Goal: Task Accomplishment & Management: Manage account settings

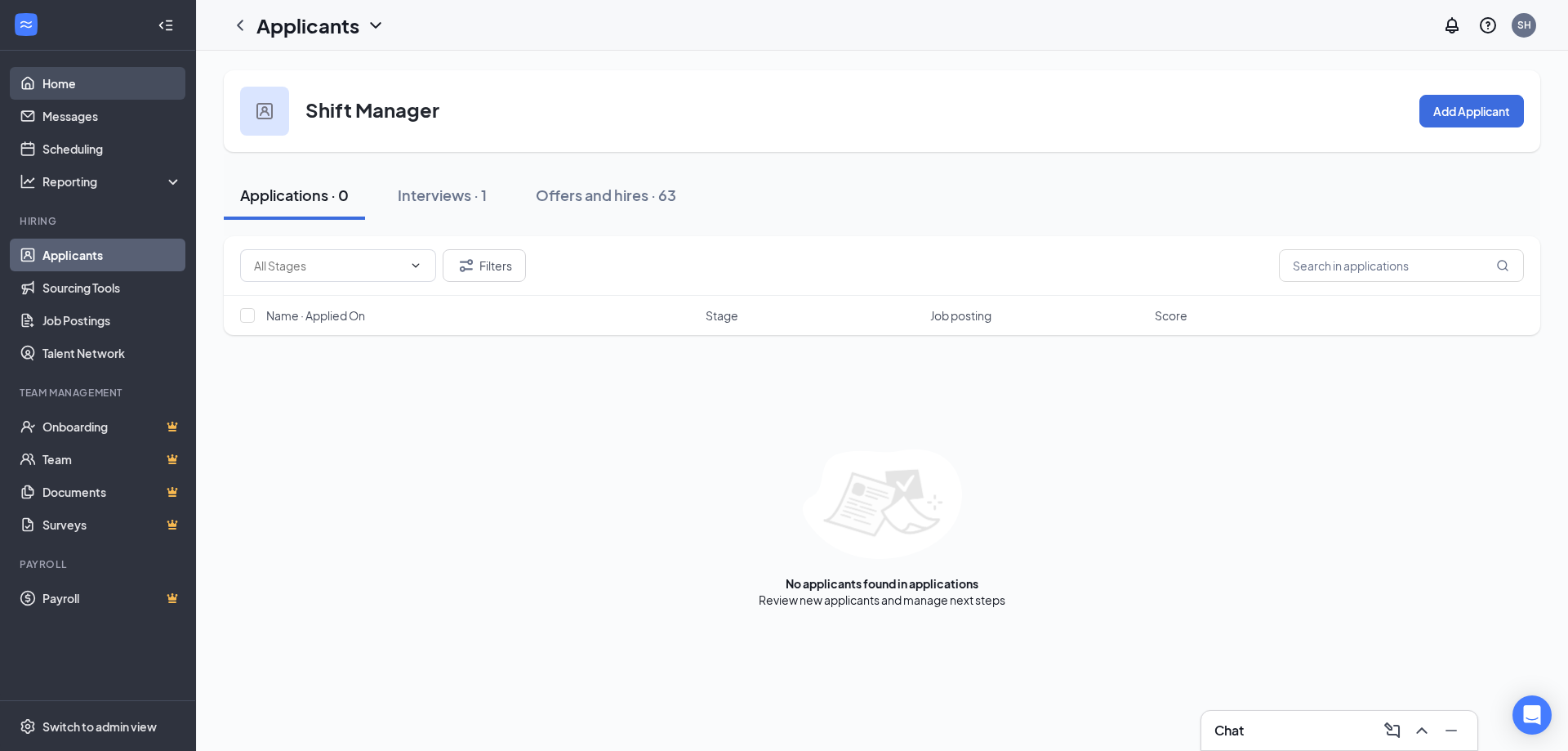
click at [62, 86] on link "Home" at bounding box center [112, 83] width 139 height 33
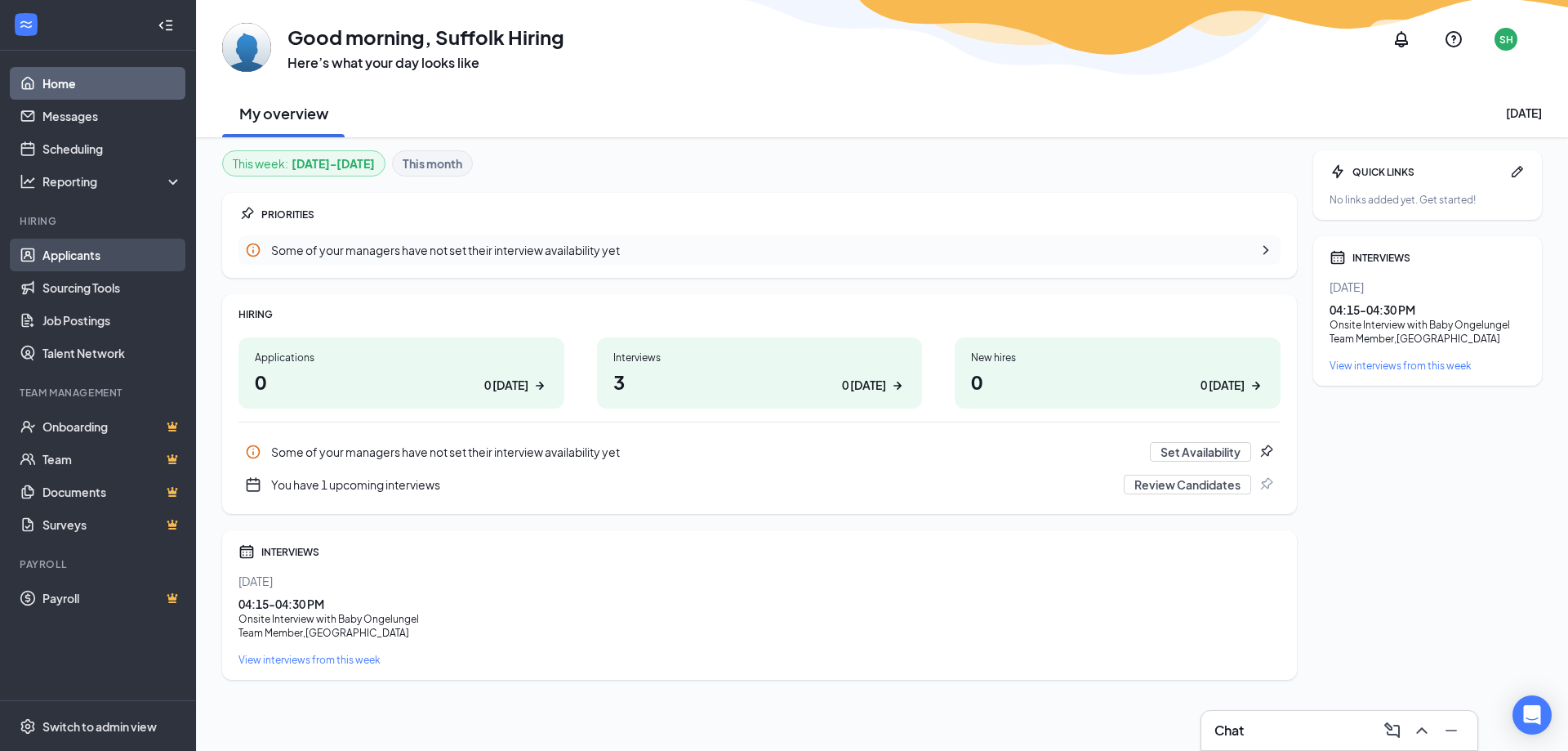
click at [81, 254] on link "Applicants" at bounding box center [112, 255] width 139 height 33
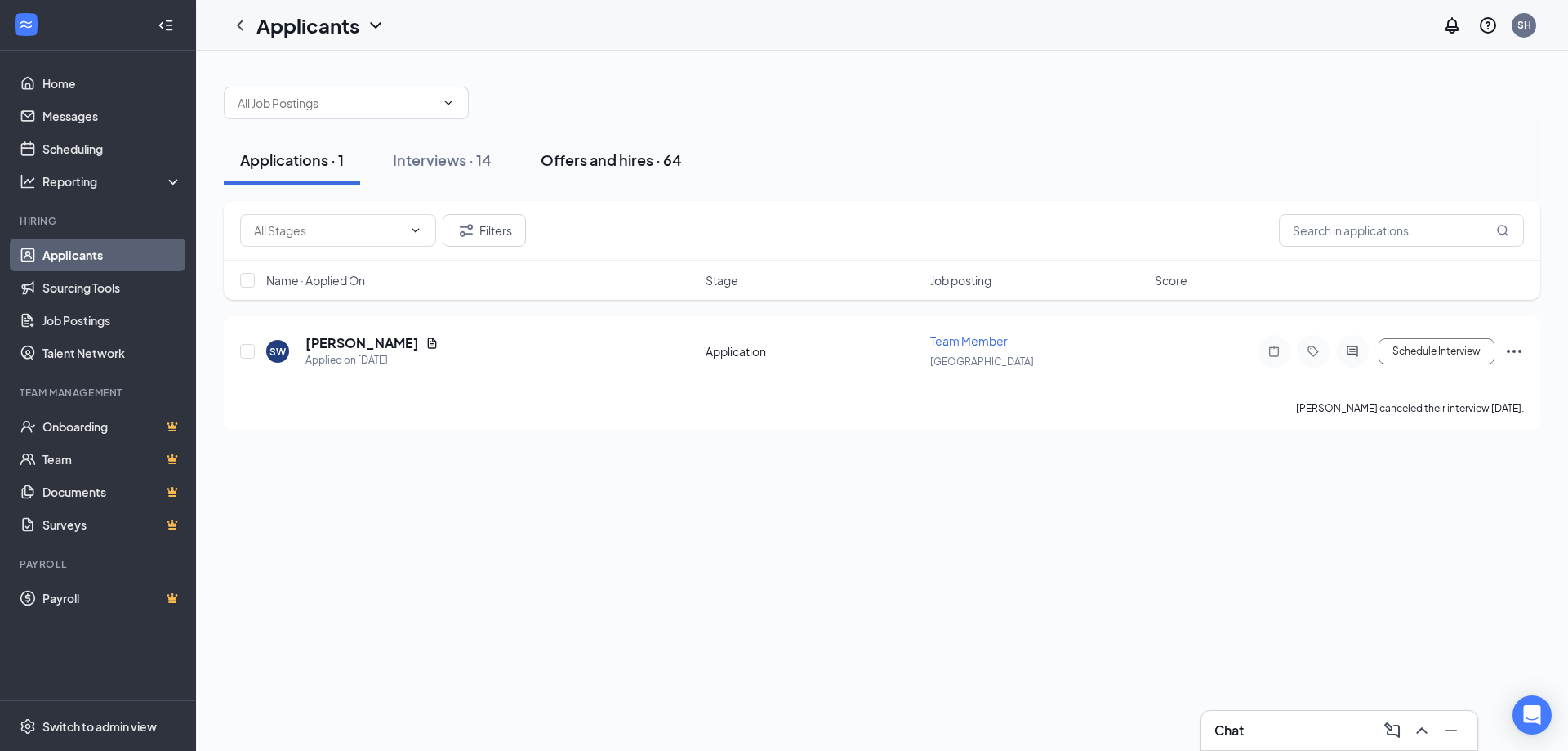
click at [636, 164] on div "Offers and hires · 64" at bounding box center [611, 159] width 141 height 20
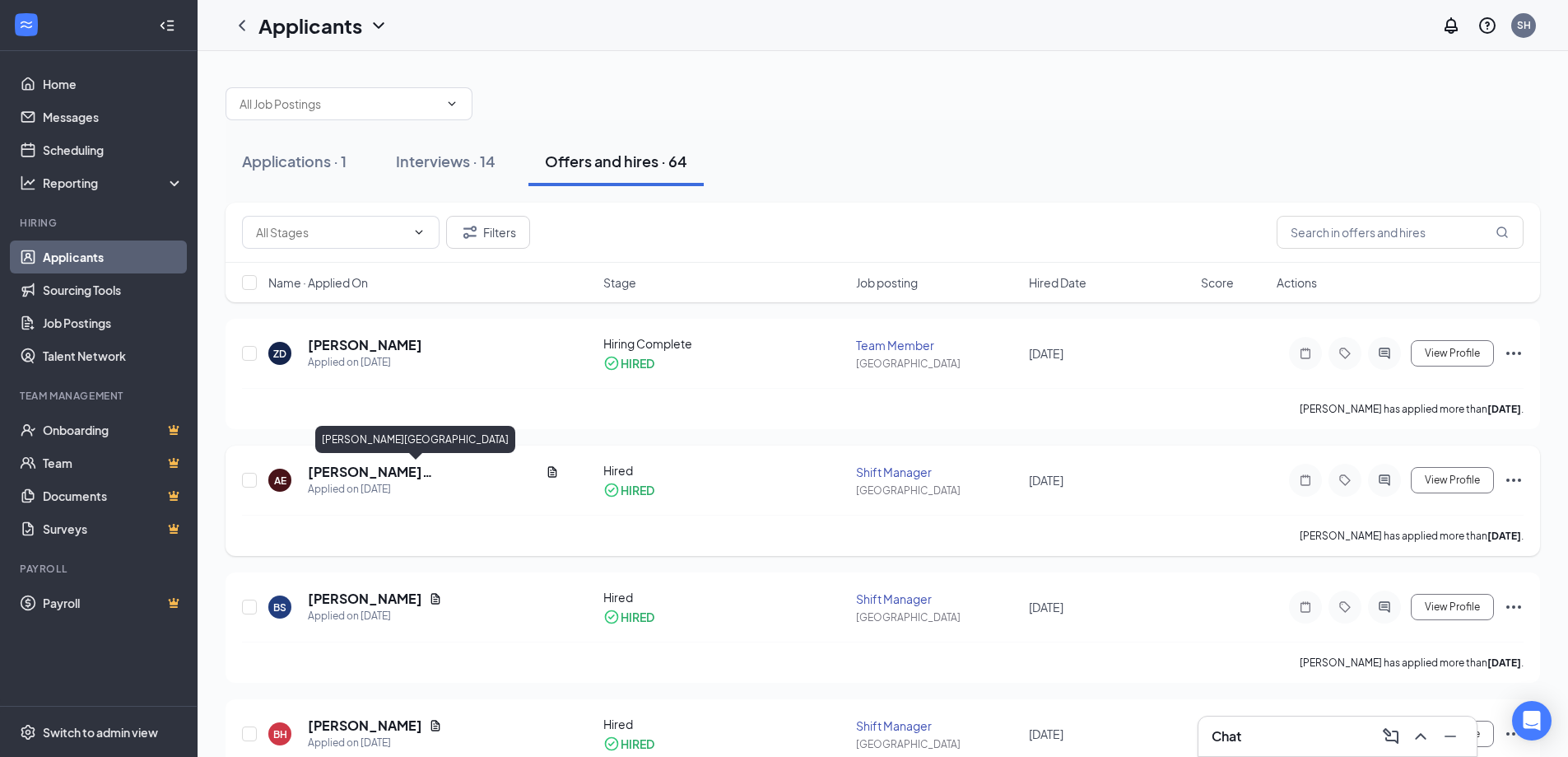
click at [374, 466] on h5 "[PERSON_NAME][GEOGRAPHIC_DATA]" at bounding box center [423, 472] width 231 height 19
